Goal: Navigation & Orientation: Find specific page/section

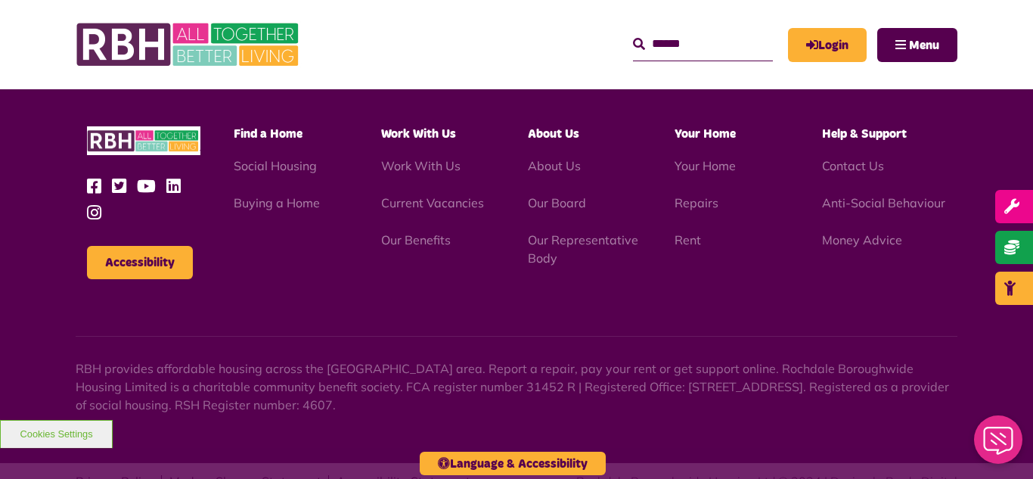
scroll to position [3971, 0]
click at [241, 37] on img at bounding box center [189, 44] width 227 height 59
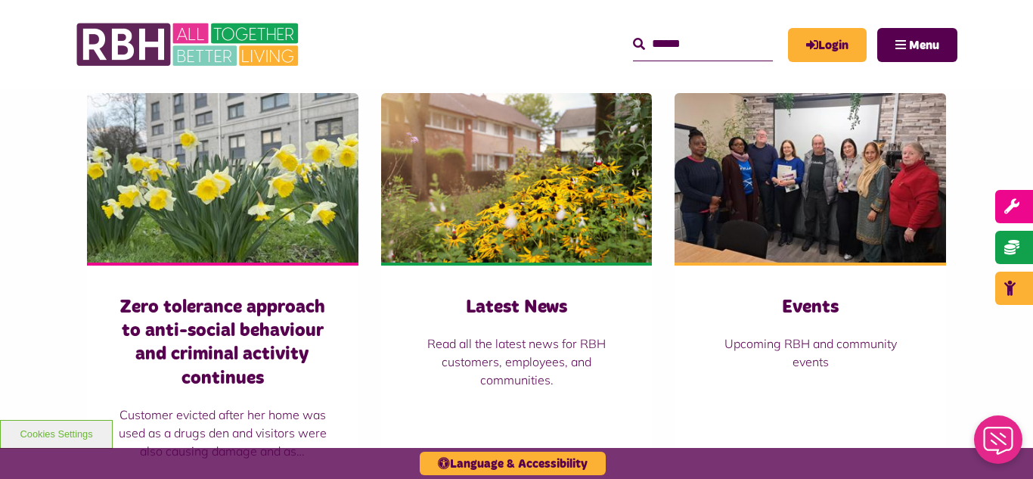
scroll to position [1028, 0]
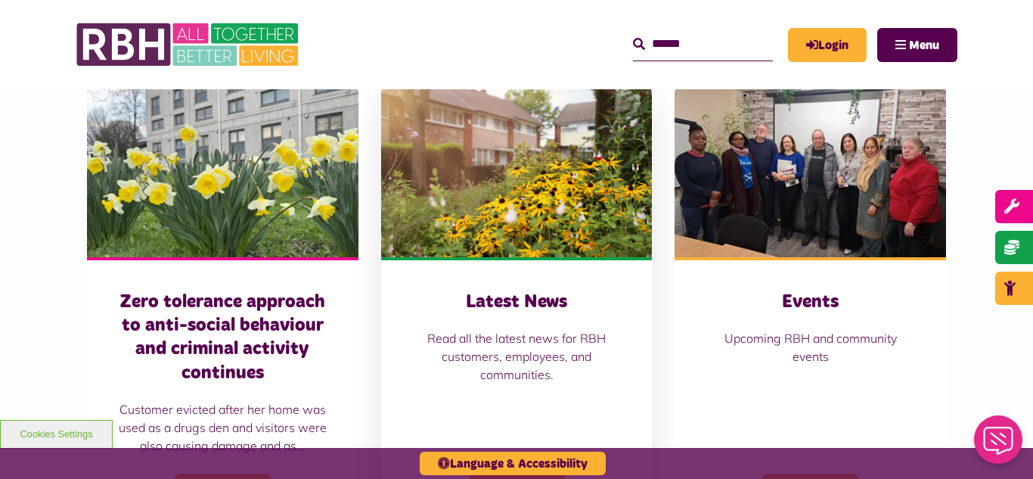
click at [488, 203] on img at bounding box center [516, 172] width 271 height 169
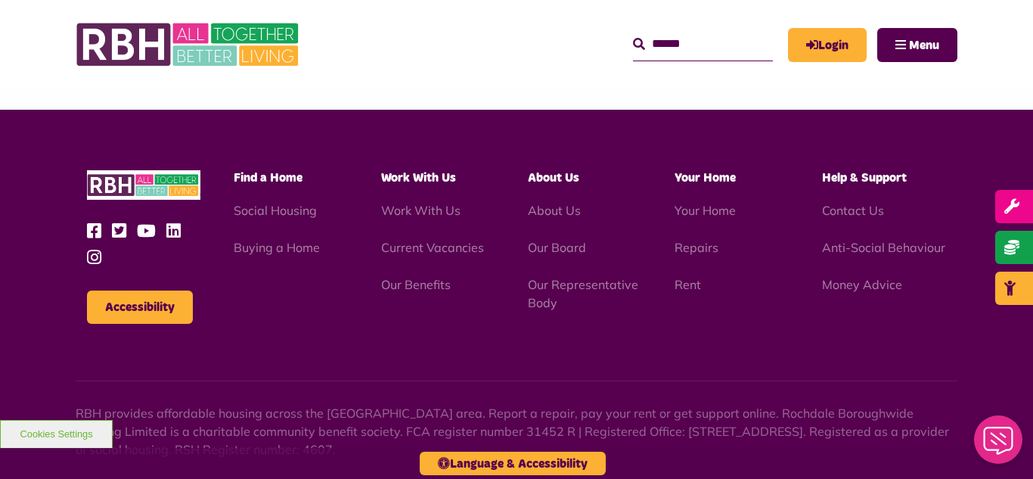
scroll to position [1646, 0]
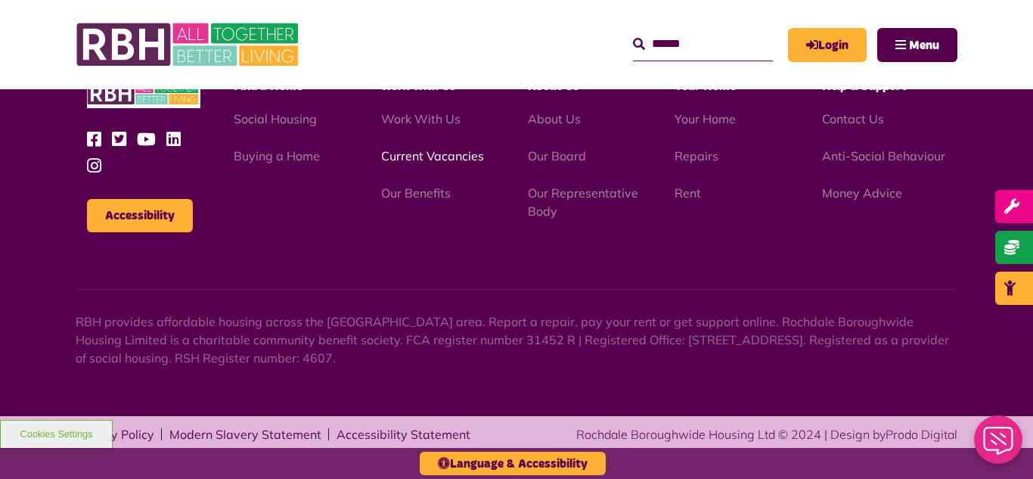
click at [429, 160] on link "Current Vacancies" at bounding box center [432, 155] width 103 height 15
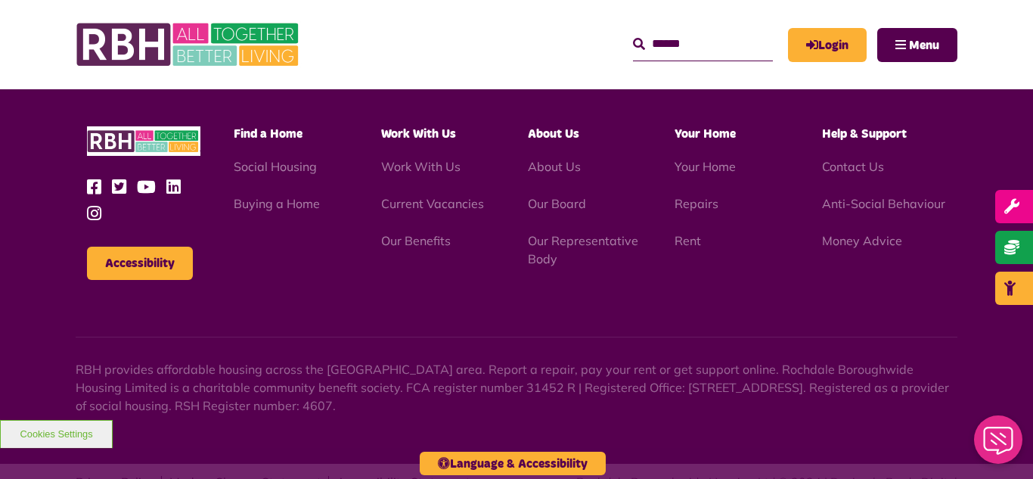
scroll to position [2164, 0]
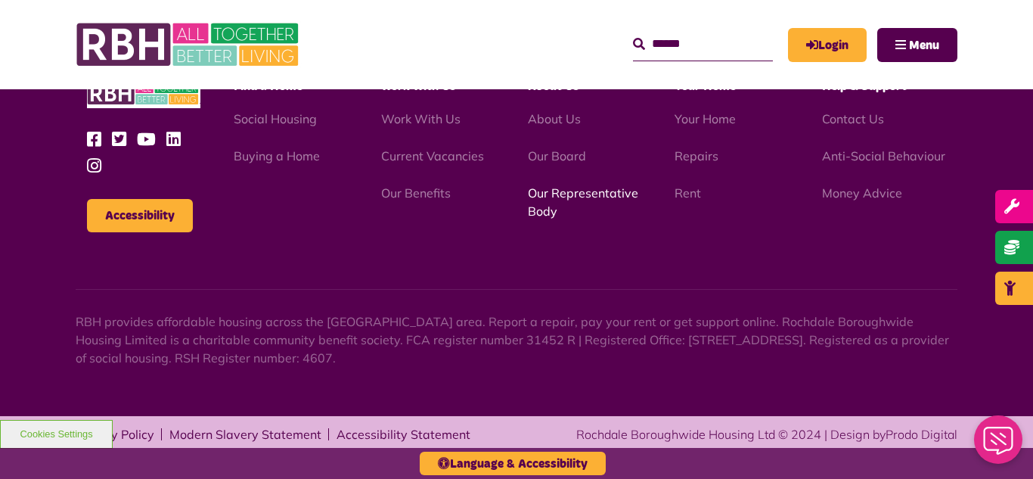
click at [556, 197] on link "Our Representative Body" at bounding box center [583, 201] width 110 height 33
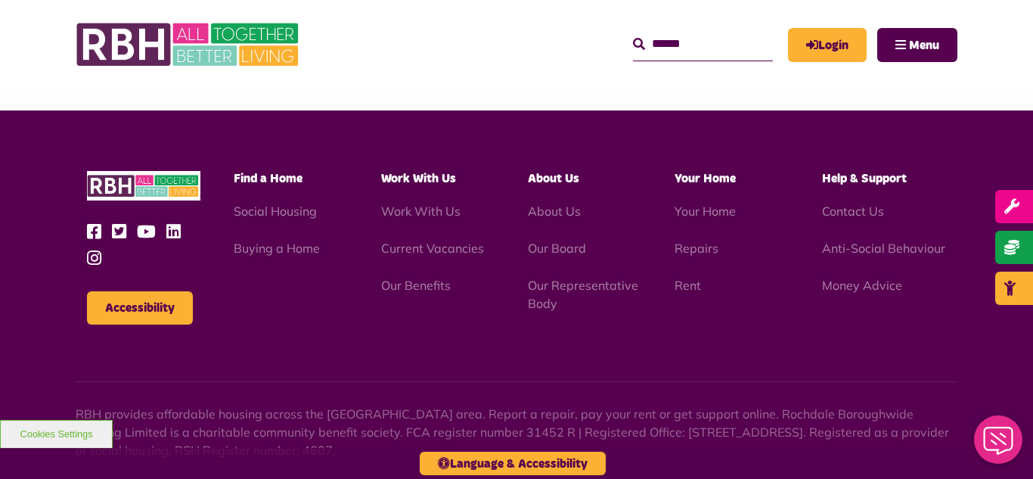
scroll to position [4355, 0]
